Goal: Task Accomplishment & Management: Manage account settings

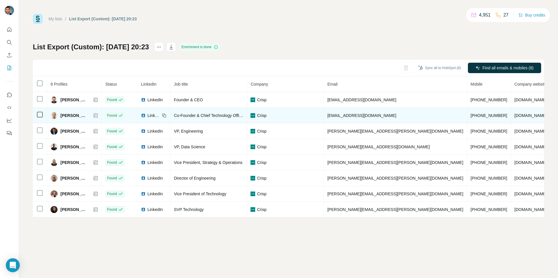
click at [97, 115] on icon at bounding box center [95, 115] width 3 height 5
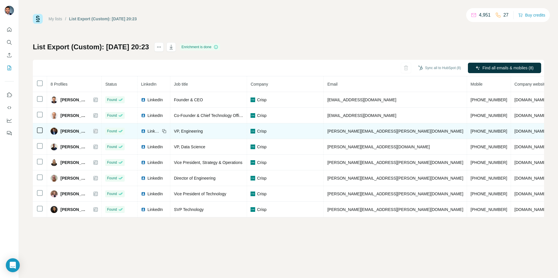
click at [97, 130] on icon at bounding box center [95, 131] width 3 height 5
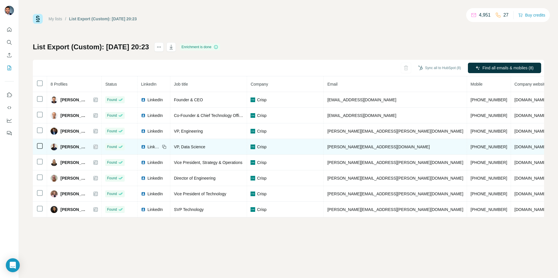
click at [97, 147] on icon at bounding box center [95, 147] width 3 height 5
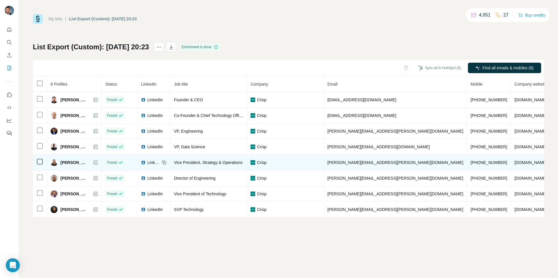
click at [97, 160] on icon at bounding box center [95, 162] width 3 height 5
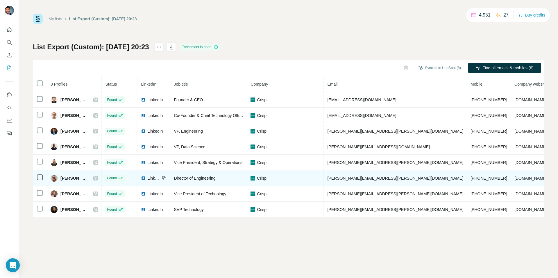
click at [97, 178] on icon at bounding box center [95, 178] width 3 height 3
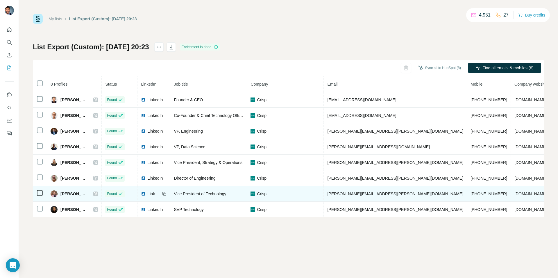
click at [97, 193] on icon at bounding box center [95, 194] width 3 height 5
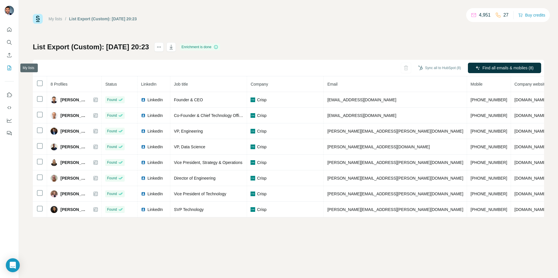
click at [7, 70] on icon "My lists" at bounding box center [9, 68] width 6 height 6
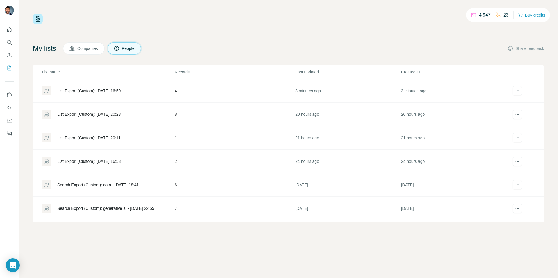
click at [95, 93] on div "List Export (Custom): 05/09/2025 16:50" at bounding box center [88, 91] width 63 height 6
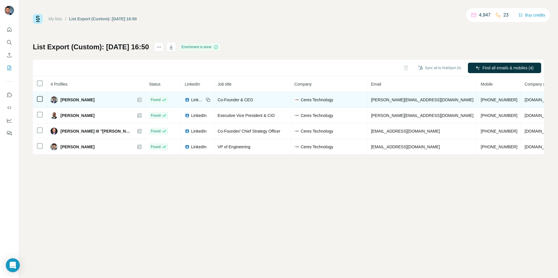
click at [137, 100] on div at bounding box center [139, 100] width 5 height 5
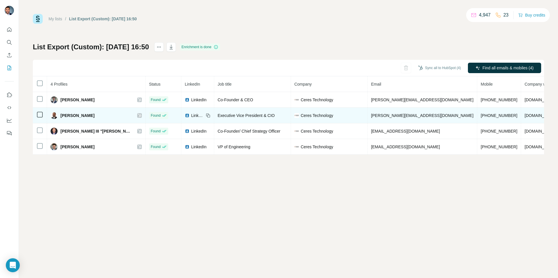
click at [128, 117] on td "Carlos Amaral" at bounding box center [96, 116] width 99 height 16
click at [137, 116] on div at bounding box center [139, 115] width 5 height 5
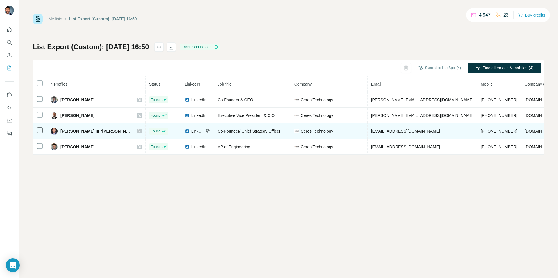
click at [138, 130] on icon at bounding box center [139, 131] width 3 height 5
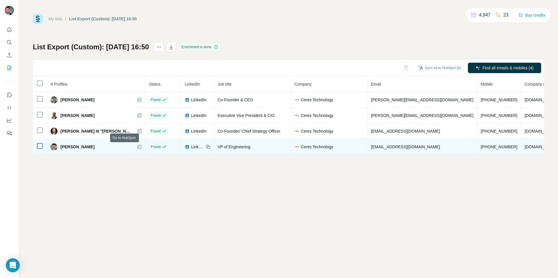
click at [138, 148] on icon at bounding box center [139, 147] width 3 height 5
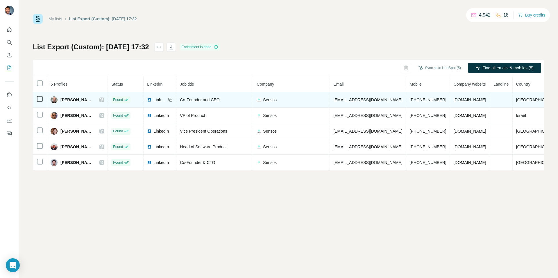
click at [103, 99] on icon at bounding box center [101, 100] width 3 height 5
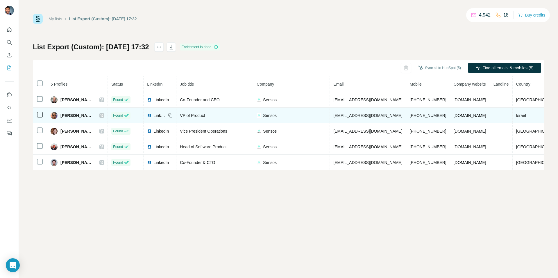
click at [103, 113] on icon at bounding box center [101, 115] width 3 height 5
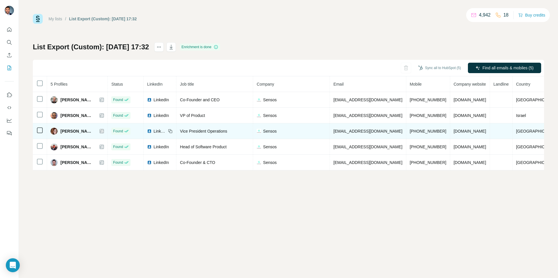
click at [108, 131] on td "Lilach Almasi 🎗️" at bounding box center [77, 132] width 61 height 16
click at [103, 131] on icon at bounding box center [101, 131] width 3 height 5
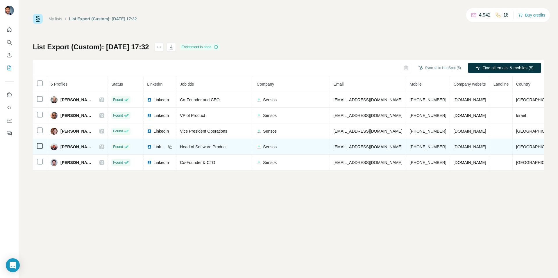
click at [103, 146] on icon at bounding box center [101, 147] width 3 height 5
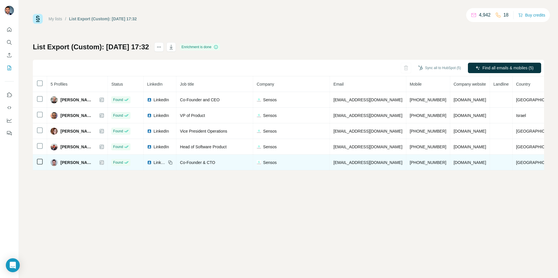
click at [103, 162] on div "Yair Ripshtos" at bounding box center [77, 162] width 53 height 7
click at [103, 163] on icon at bounding box center [101, 162] width 3 height 3
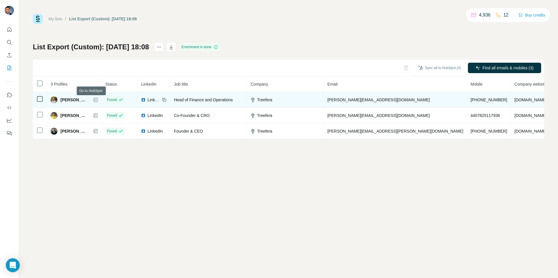
click at [94, 101] on icon at bounding box center [95, 100] width 3 height 5
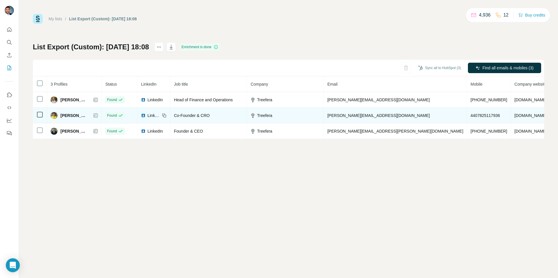
click at [94, 117] on div at bounding box center [95, 115] width 5 height 5
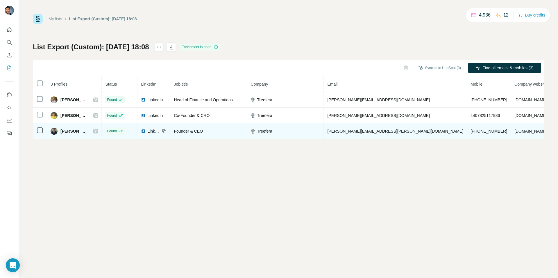
click at [94, 130] on icon at bounding box center [95, 131] width 3 height 5
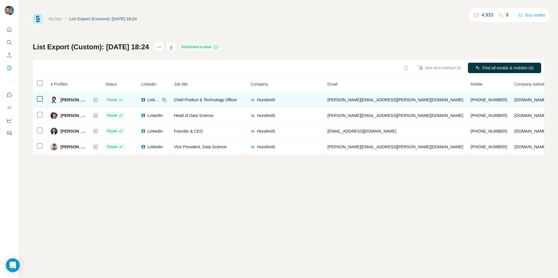
click at [97, 99] on icon at bounding box center [95, 99] width 3 height 3
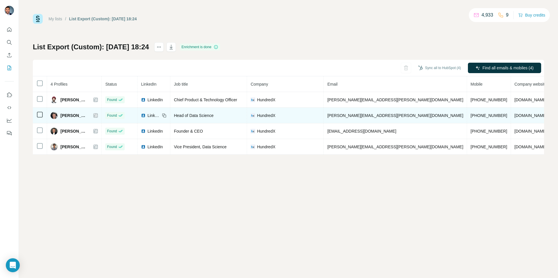
click at [97, 116] on icon at bounding box center [95, 115] width 3 height 5
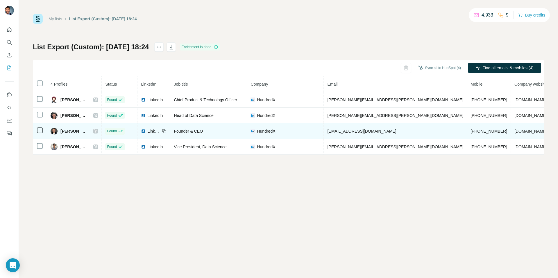
click at [98, 132] on div at bounding box center [95, 131] width 5 height 5
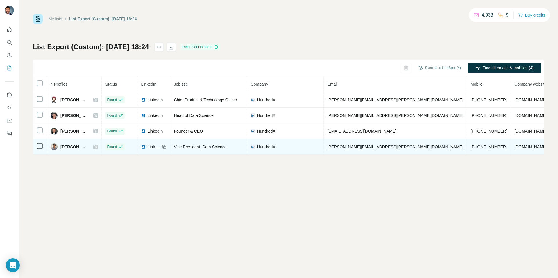
click at [97, 146] on icon at bounding box center [95, 147] width 3 height 5
